Goal: Check status: Check status

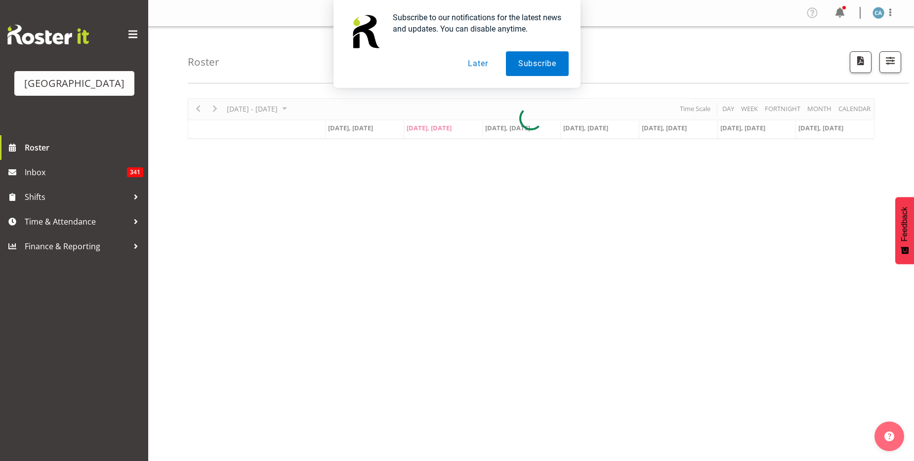
click at [483, 69] on button "Later" at bounding box center [478, 63] width 44 height 25
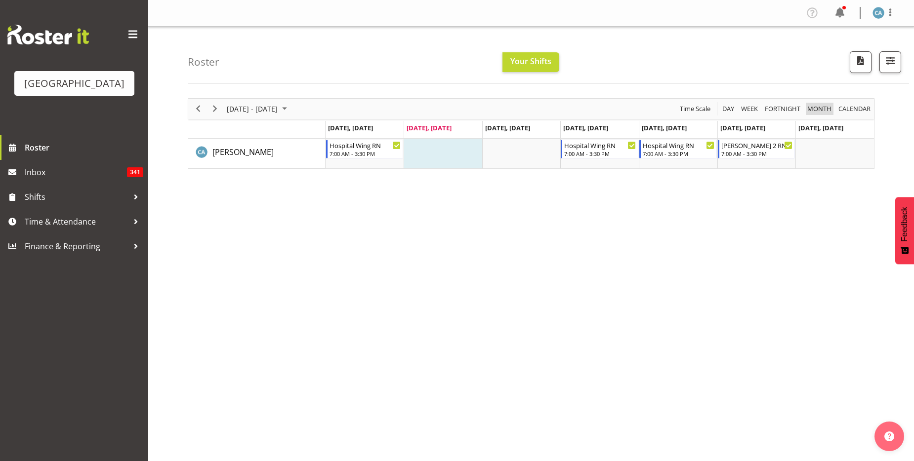
click at [816, 105] on span "Month" at bounding box center [819, 109] width 26 height 12
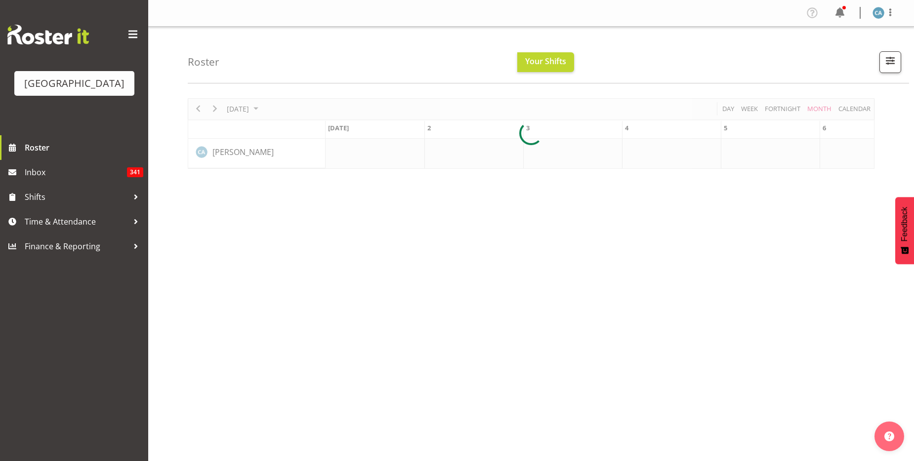
click at [254, 106] on div at bounding box center [531, 133] width 687 height 71
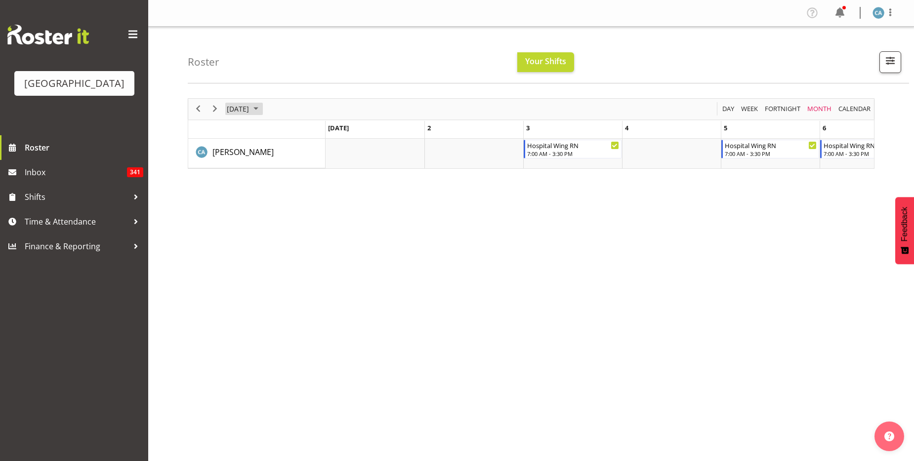
click at [250, 106] on span "[DATE]" at bounding box center [238, 109] width 24 height 12
click at [293, 223] on span "Nov" at bounding box center [298, 220] width 22 height 22
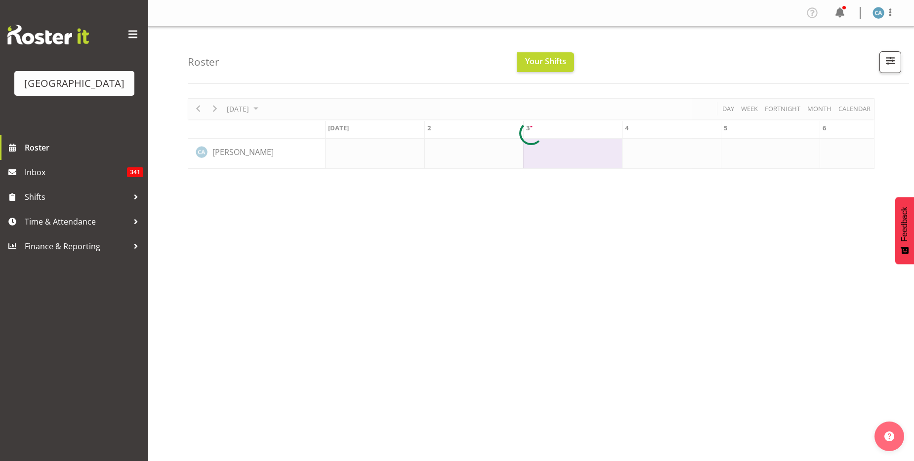
scroll to position [0, 593]
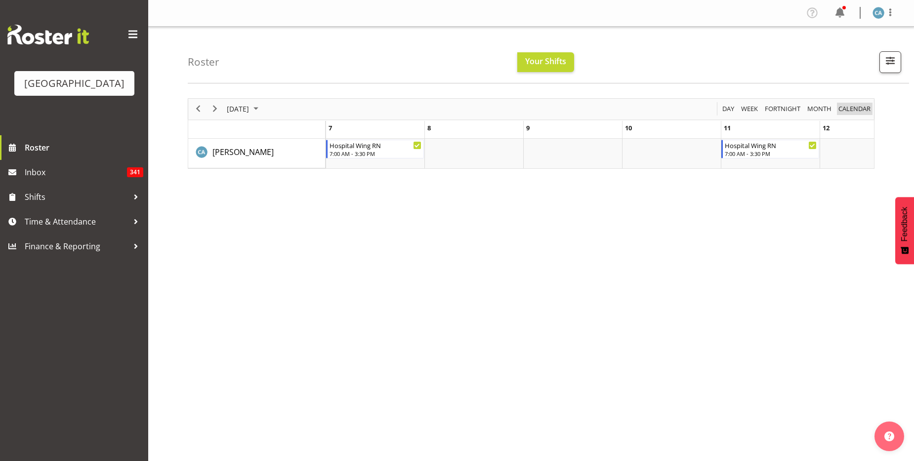
click at [859, 105] on span "calendar" at bounding box center [854, 109] width 34 height 12
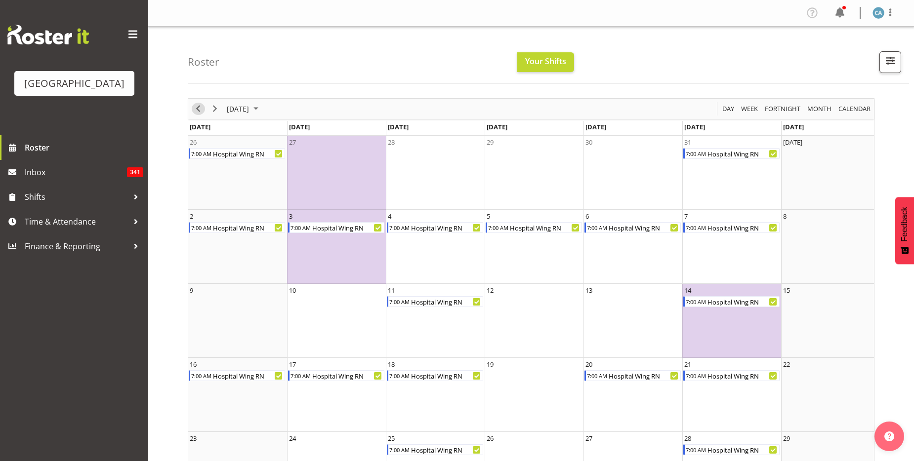
click at [197, 112] on span "Previous" at bounding box center [198, 109] width 12 height 12
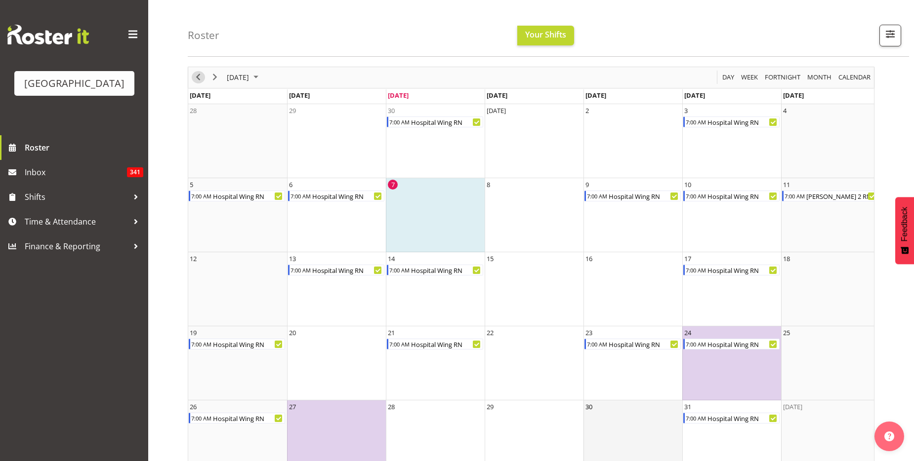
scroll to position [60, 0]
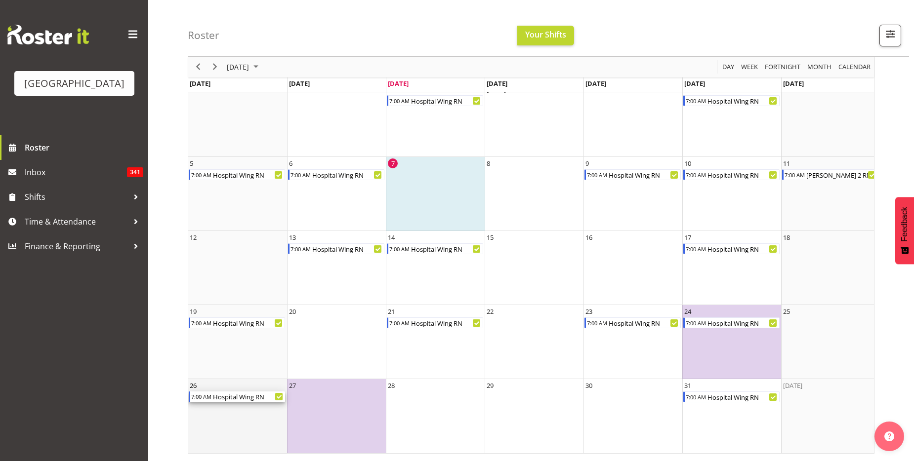
click at [238, 392] on div "Hospital Wing RN" at bounding box center [248, 397] width 73 height 11
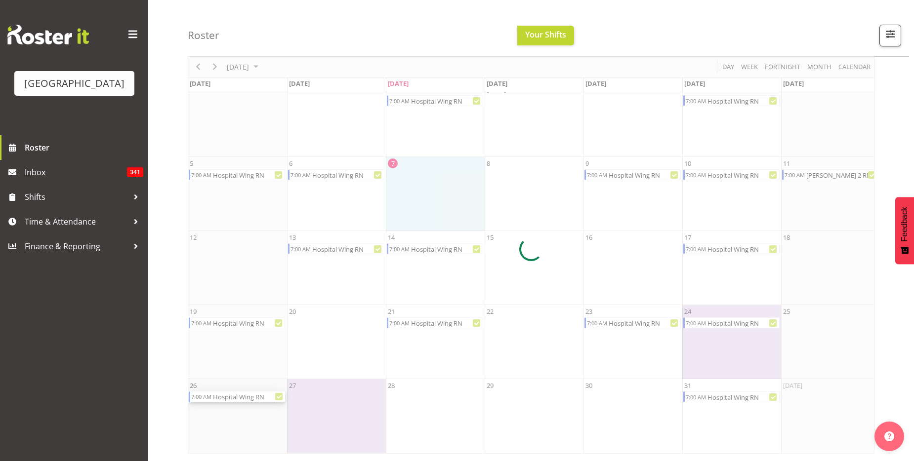
scroll to position [53, 0]
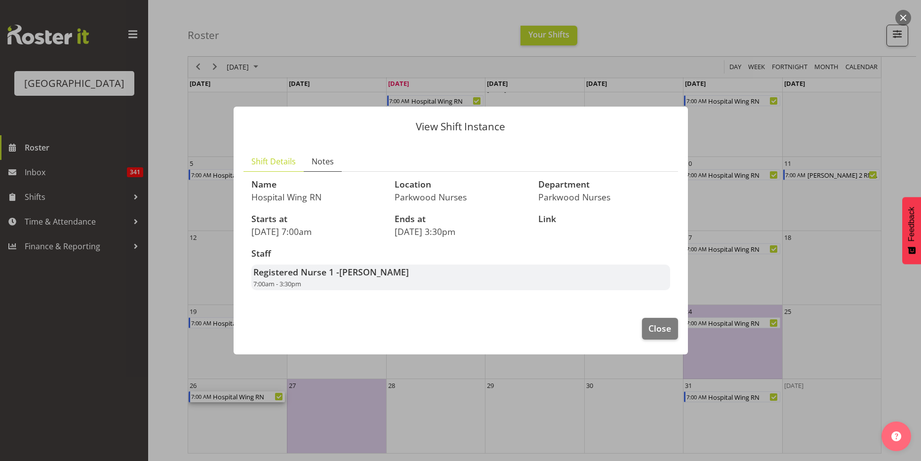
click at [323, 158] on span "Notes" at bounding box center [323, 162] width 22 height 12
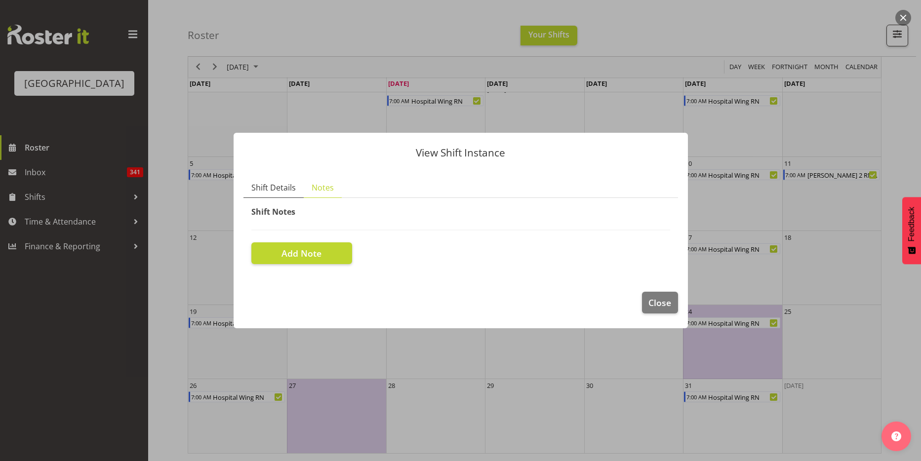
click at [254, 188] on span "Shift Details" at bounding box center [273, 188] width 44 height 12
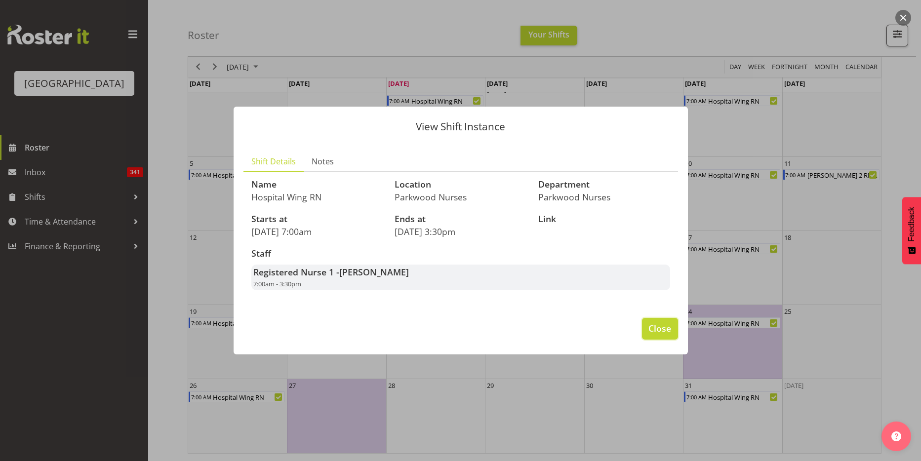
click at [655, 329] on span "Close" at bounding box center [660, 328] width 23 height 13
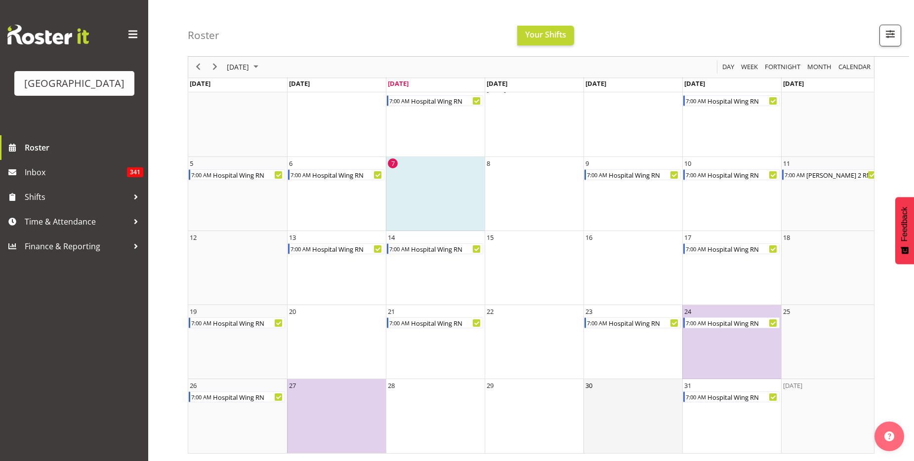
scroll to position [60, 0]
click at [218, 67] on span "Next" at bounding box center [215, 67] width 12 height 12
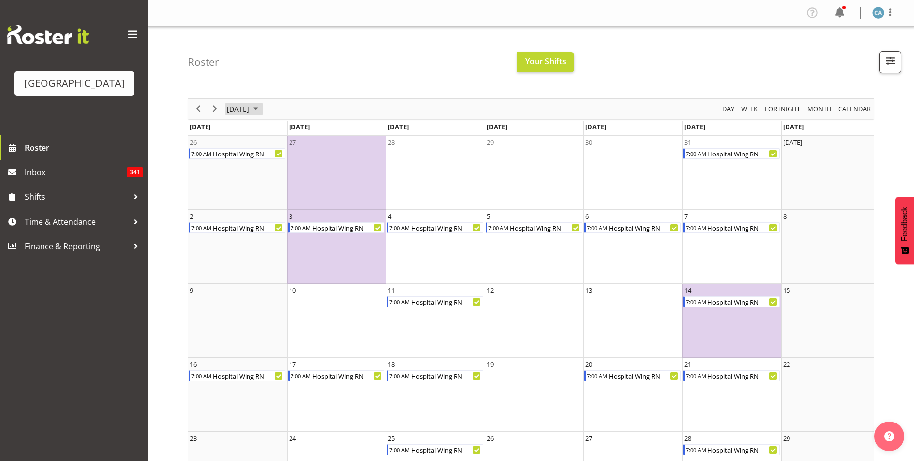
click at [262, 108] on span "November 2025" at bounding box center [256, 109] width 12 height 12
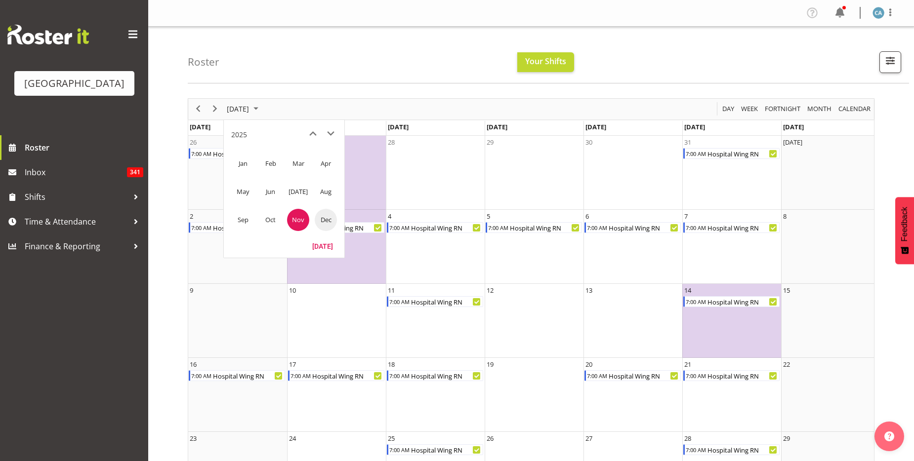
click at [330, 216] on span "Dec" at bounding box center [326, 220] width 22 height 22
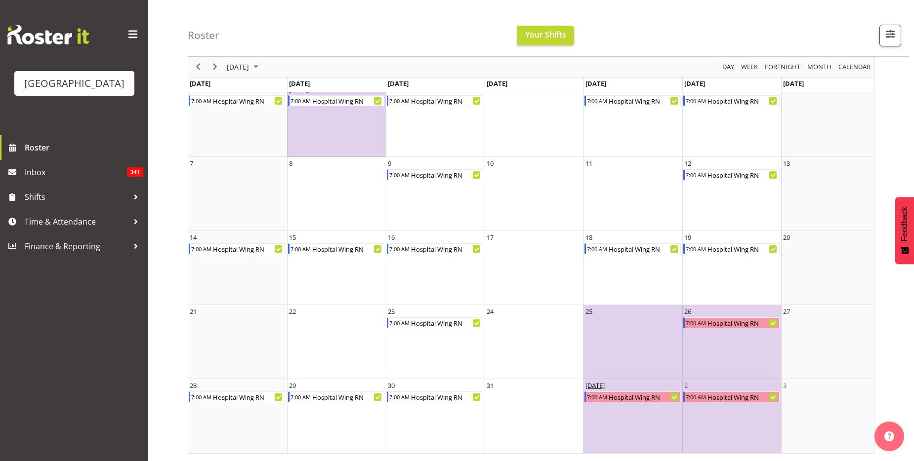
scroll to position [60, 0]
click at [262, 69] on span "December 2025" at bounding box center [256, 67] width 12 height 12
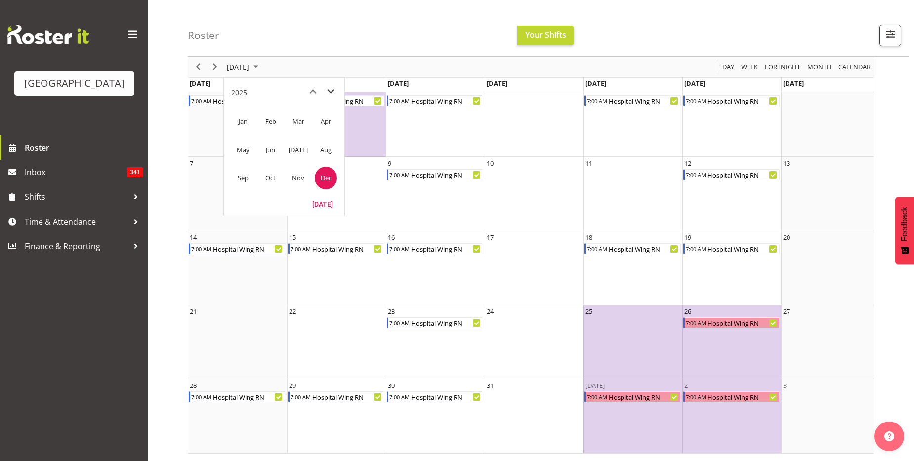
click at [332, 87] on span "next month" at bounding box center [330, 92] width 17 height 18
click at [246, 119] on span "Jan" at bounding box center [243, 122] width 22 height 22
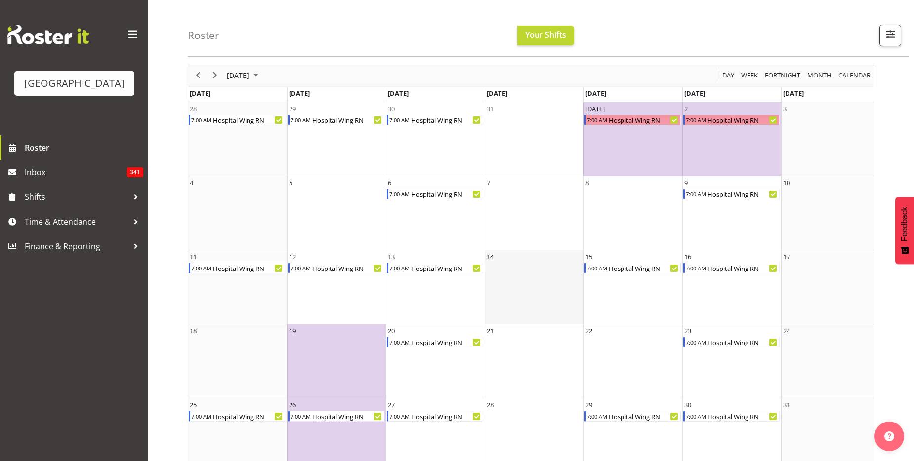
scroll to position [49, 0]
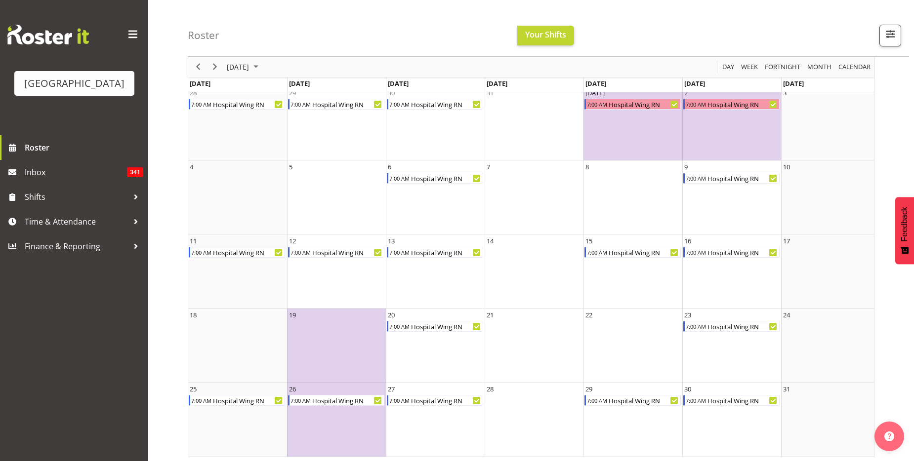
click at [901, 25] on div "Roster Your Shifts 1 Locations [GEOGRAPHIC_DATA] Kitchen [GEOGRAPHIC_DATA] Sele…" at bounding box center [548, 28] width 721 height 57
click at [890, 35] on span "button" at bounding box center [890, 34] width 13 height 13
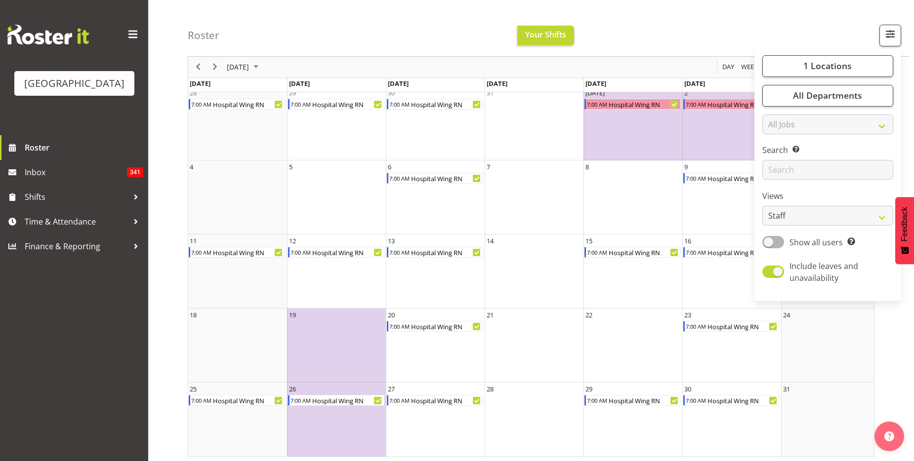
click at [835, 33] on div "Roster Your Shifts 1 Locations [GEOGRAPHIC_DATA] Kitchen [GEOGRAPHIC_DATA] Sele…" at bounding box center [548, 28] width 721 height 57
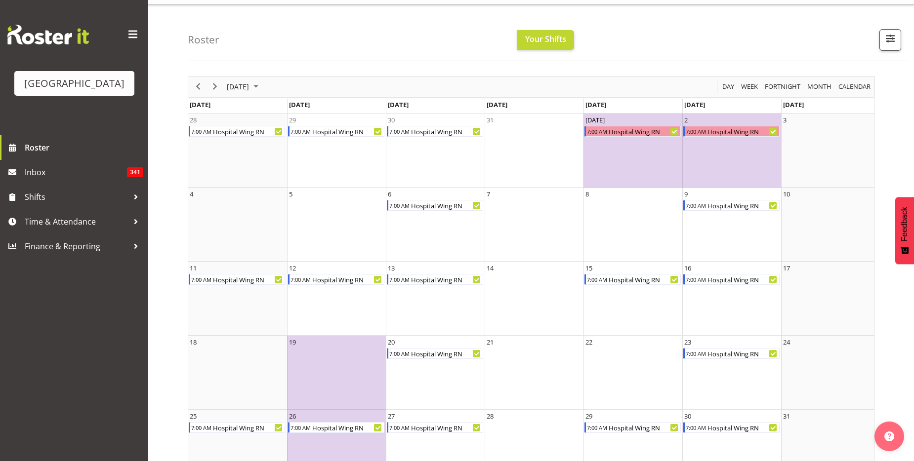
scroll to position [0, 0]
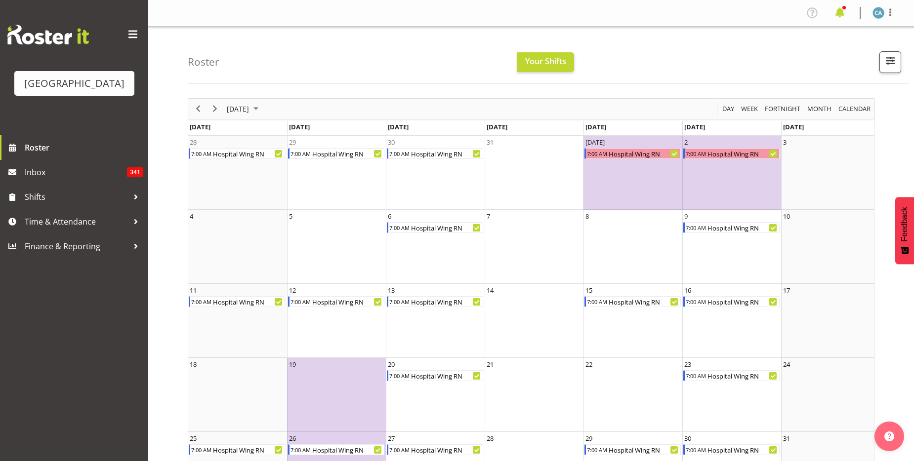
click at [844, 14] on span at bounding box center [840, 13] width 16 height 16
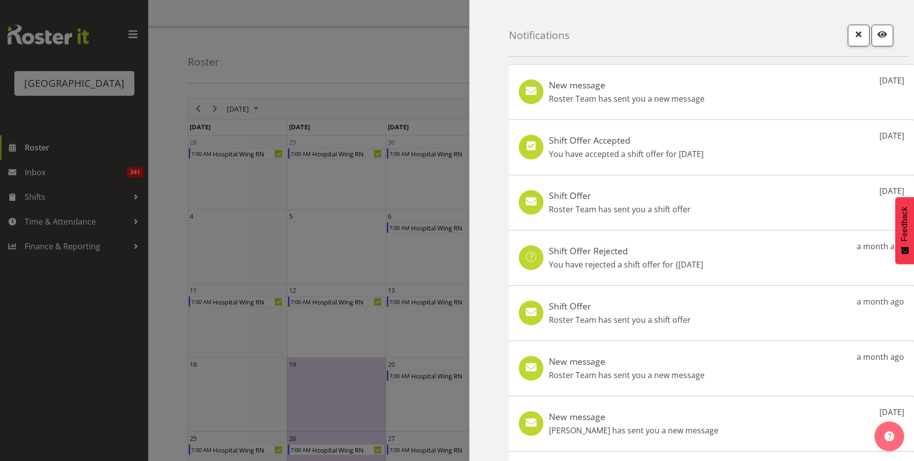
click at [791, 38] on div "Notifications" at bounding box center [709, 28] width 400 height 57
click at [852, 37] on span "button" at bounding box center [858, 34] width 13 height 13
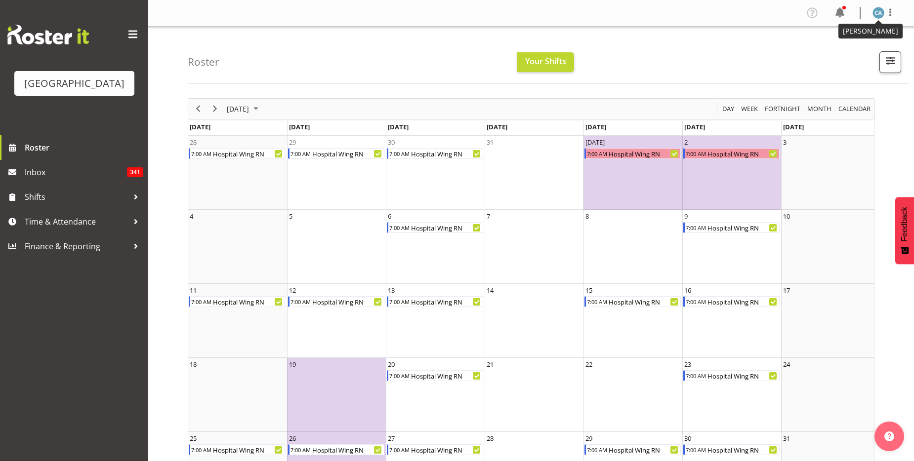
click at [878, 12] on img at bounding box center [878, 13] width 12 height 12
click at [850, 54] on link "Log Out" at bounding box center [848, 52] width 95 height 18
